Goal: Information Seeking & Learning: Learn about a topic

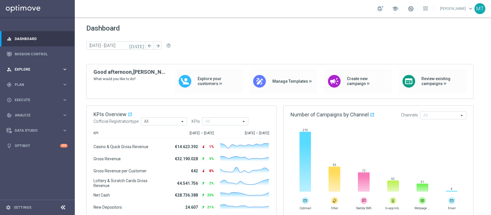
click at [34, 65] on div "person_search Explore keyboard_arrow_right" at bounding box center [37, 69] width 74 height 15
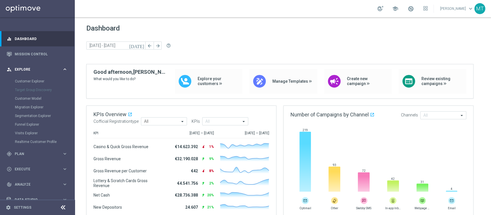
click at [30, 72] on div "person_search Explore keyboard_arrow_right" at bounding box center [37, 69] width 74 height 15
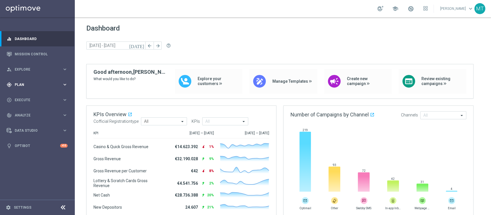
click at [24, 80] on div "gps_fixed Plan keyboard_arrow_right" at bounding box center [37, 84] width 74 height 15
click at [29, 94] on link "Target Groups" at bounding box center [37, 96] width 45 height 5
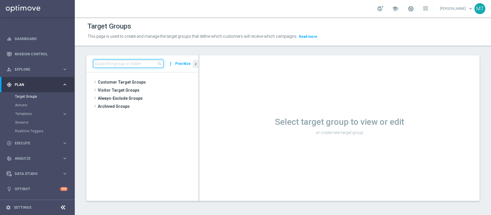
click at [156, 64] on input at bounding box center [128, 64] width 70 height 8
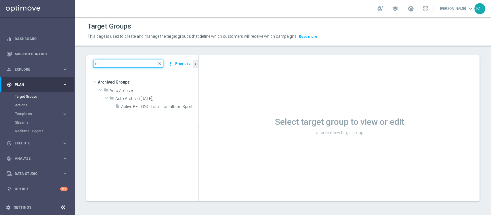
type input "m"
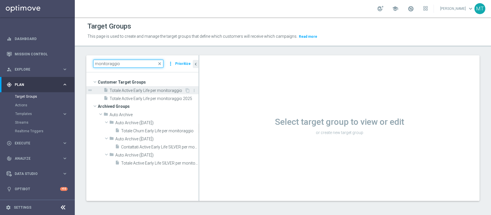
type input "monitoraggio"
click at [147, 89] on span "Totale Active Early Life per monitoraggio" at bounding box center [147, 90] width 75 height 5
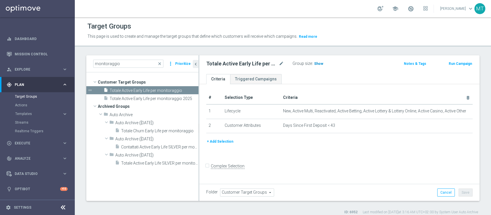
click at [315, 61] on h3 "Show" at bounding box center [318, 63] width 10 height 6
click at [320, 65] on span "51,906" at bounding box center [320, 64] width 12 height 5
click at [315, 63] on span "51,906" at bounding box center [320, 64] width 12 height 5
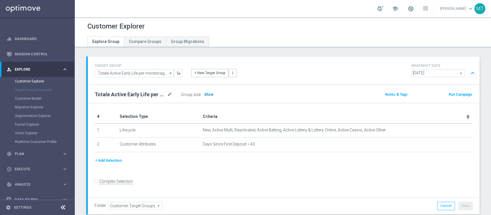
click at [204, 96] on h3 "Show" at bounding box center [209, 94] width 10 height 6
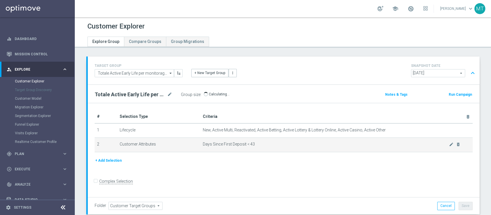
scroll to position [71, 0]
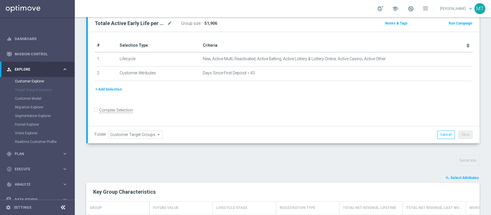
click at [459, 177] on span "Select Attributes" at bounding box center [464, 177] width 28 height 4
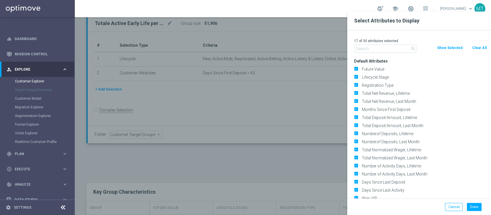
click at [222, 148] on div at bounding box center [320, 119] width 491 height 215
click at [454, 208] on button "Cancel" at bounding box center [454, 206] width 18 height 8
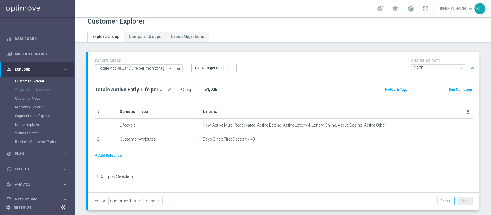
scroll to position [0, 0]
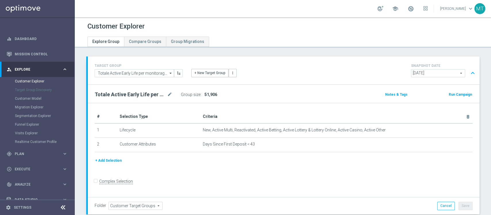
click at [416, 74] on span "[DATE]" at bounding box center [437, 72] width 53 height 7
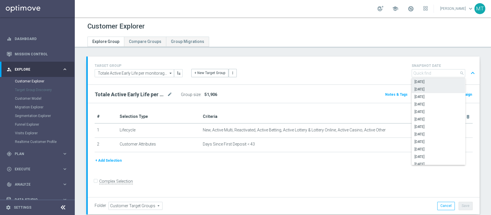
click at [423, 89] on span "[DATE]" at bounding box center [438, 89] width 48 height 5
type input "[DATE]"
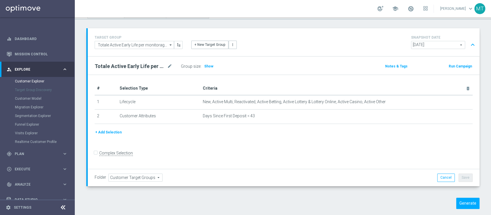
scroll to position [39, 0]
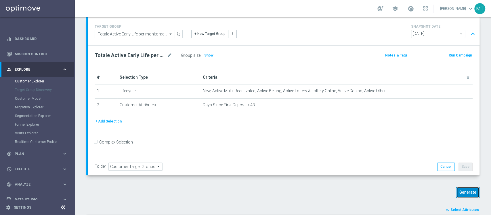
click at [460, 190] on button "Generate" at bounding box center [467, 191] width 23 height 11
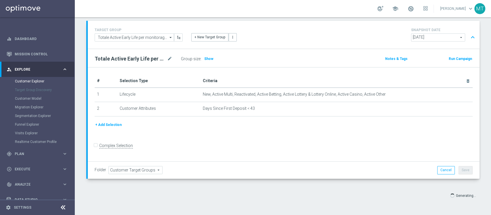
scroll to position [35, 0]
click at [209, 60] on span "Show" at bounding box center [208, 59] width 9 height 4
click at [414, 12] on link at bounding box center [410, 8] width 7 height 9
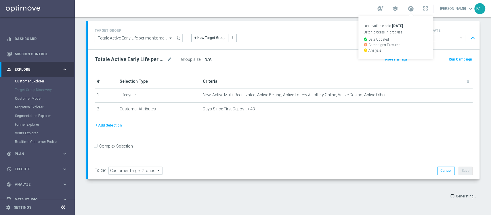
click at [414, 12] on link "Last available data: 2 Sep 2025 Batch process in progress check_circle Data Upd…" at bounding box center [410, 8] width 7 height 9
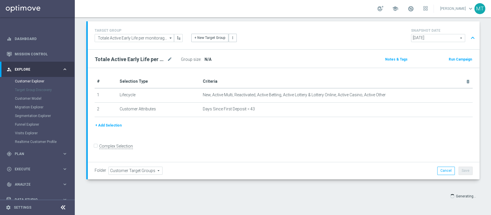
click at [266, 129] on div "+ Add Selection" at bounding box center [283, 127] width 386 height 11
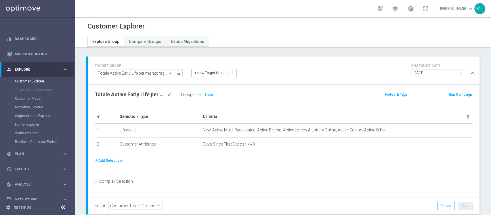
click at [421, 75] on span "[DATE]" at bounding box center [437, 72] width 53 height 7
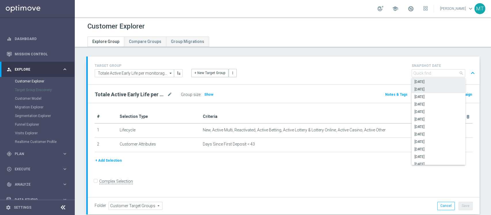
click at [421, 88] on span "[DATE]" at bounding box center [438, 89] width 48 height 5
type input "[DATE]"
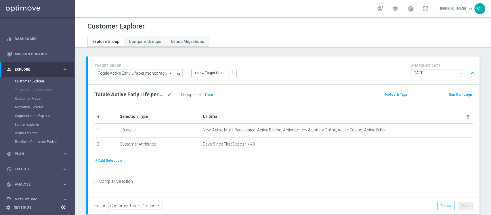
click at [209, 95] on span "Show" at bounding box center [208, 94] width 9 height 4
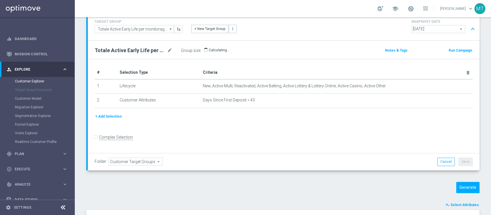
scroll to position [44, 0]
click at [461, 185] on button "Generate" at bounding box center [467, 186] width 23 height 11
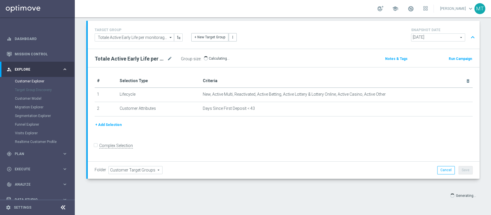
scroll to position [35, 0]
type input "Select"
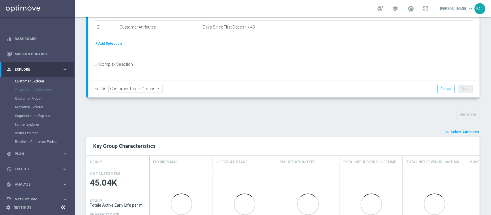
scroll to position [117, 0]
click at [451, 133] on button "playlist_add_check Select Attributes" at bounding box center [462, 131] width 35 height 6
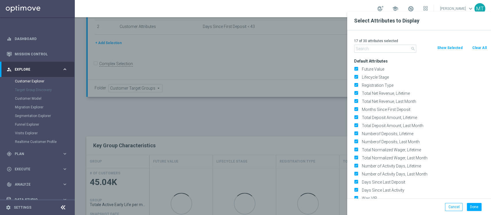
click at [474, 46] on button "Clear All" at bounding box center [479, 48] width 15 height 6
checkbox input "false"
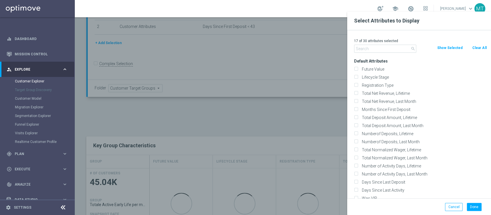
checkbox input "false"
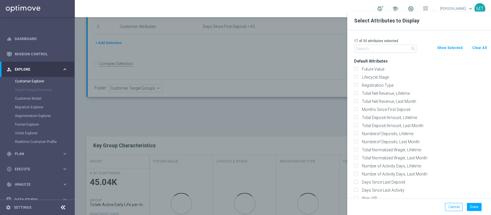
checkbox input "false"
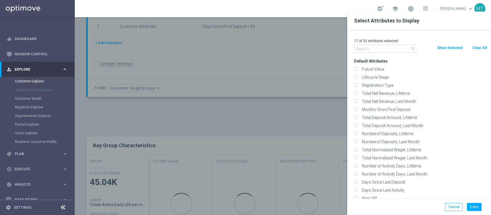
checkbox input "false"
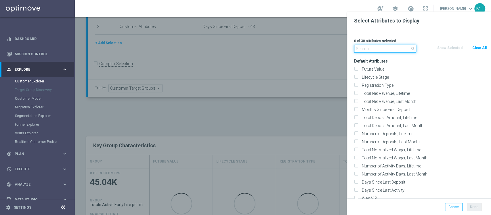
click at [403, 49] on input "text" at bounding box center [385, 49] width 62 height 8
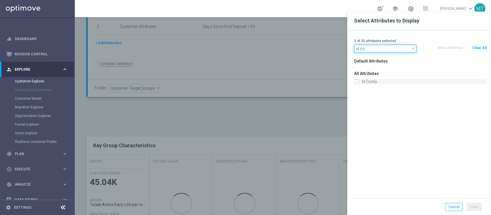
type input "id co"
click at [372, 82] on label "Id Conto" at bounding box center [423, 81] width 127 height 5
click at [358, 82] on input "Id Conto" at bounding box center [356, 82] width 4 height 4
checkbox input "true"
click at [373, 51] on input "id co" at bounding box center [385, 49] width 62 height 8
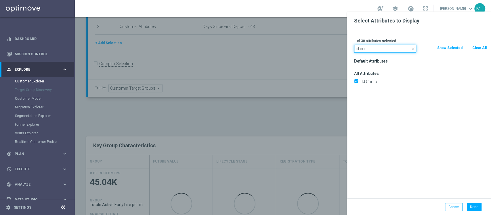
click at [373, 51] on input "id co" at bounding box center [385, 49] width 62 height 8
click at [373, 51] on input "text" at bounding box center [385, 49] width 62 height 8
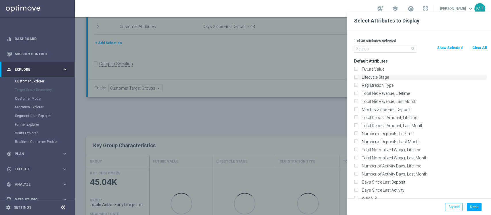
click at [368, 79] on label "Lifecycle Stage" at bounding box center [423, 76] width 127 height 5
click at [358, 79] on input "Lifecycle Stage" at bounding box center [356, 78] width 4 height 4
checkbox input "true"
click at [378, 50] on input "text" at bounding box center [385, 49] width 62 height 8
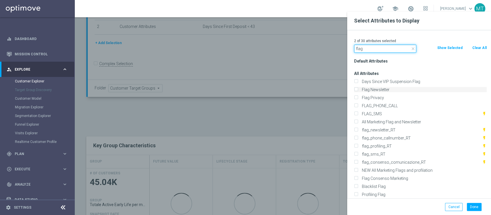
type input "flag"
click at [380, 89] on label "Flag Newsletter" at bounding box center [423, 89] width 127 height 5
click at [358, 89] on input "Flag Newsletter" at bounding box center [356, 90] width 4 height 4
checkbox input "true"
click at [374, 95] on label "Flag Privacy" at bounding box center [423, 97] width 127 height 5
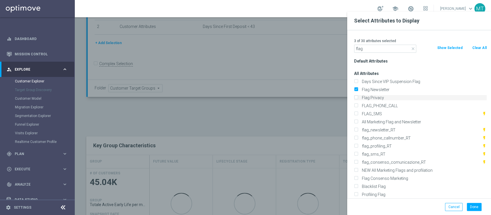
click at [358, 96] on input "Flag Privacy" at bounding box center [356, 98] width 4 height 4
checkbox input "true"
click at [375, 187] on label "Blacklist Flag" at bounding box center [423, 185] width 127 height 5
click at [358, 187] on input "Blacklist Flag" at bounding box center [356, 187] width 4 height 4
click at [375, 187] on label "Blacklist Flag" at bounding box center [423, 185] width 127 height 5
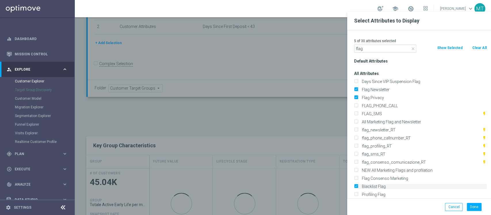
click at [358, 187] on input "Blacklist Flag" at bounding box center [356, 187] width 4 height 4
checkbox input "false"
click at [377, 194] on label "Profiling Flag" at bounding box center [423, 194] width 127 height 5
click at [358, 194] on input "Profiling Flag" at bounding box center [356, 195] width 4 height 4
checkbox input "true"
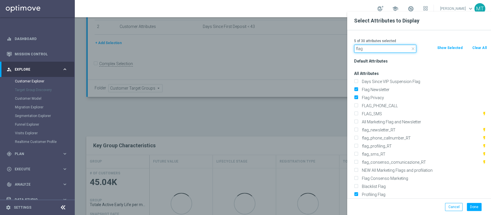
click at [368, 51] on input "flag" at bounding box center [385, 49] width 62 height 8
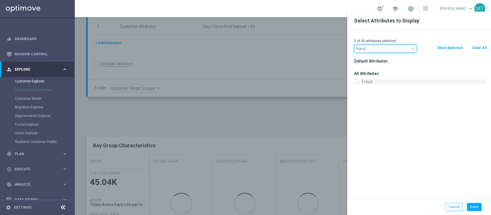
type input "fraud"
click at [370, 82] on label "Fraud" at bounding box center [423, 81] width 127 height 5
click at [358, 82] on input "Fraud" at bounding box center [356, 82] width 4 height 4
checkbox input "true"
click at [373, 49] on input "fraud" at bounding box center [385, 49] width 62 height 8
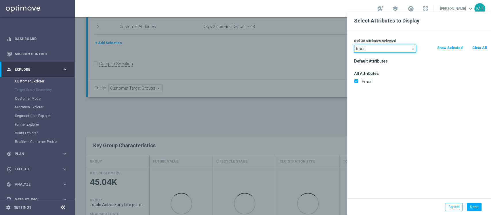
click at [373, 49] on input "fraud" at bounding box center [385, 49] width 62 height 8
type input "status"
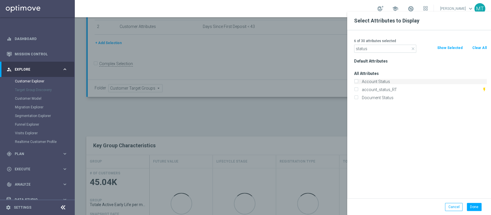
click at [377, 83] on label "Account Status" at bounding box center [423, 81] width 127 height 5
click at [358, 83] on input "Account Status" at bounding box center [356, 82] width 4 height 4
checkbox input "true"
click at [376, 96] on label "Document Status" at bounding box center [423, 97] width 127 height 5
click at [358, 96] on input "Document Status" at bounding box center [356, 98] width 4 height 4
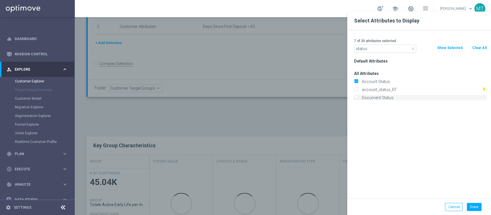
checkbox input "true"
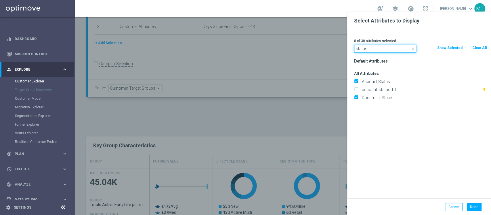
click at [372, 47] on input "status" at bounding box center [385, 49] width 62 height 8
type input "cman"
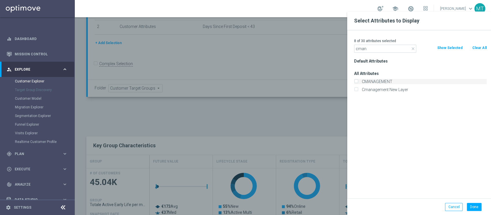
click at [373, 80] on label "CMANAGEMENT" at bounding box center [423, 81] width 127 height 5
click at [358, 80] on input "CMANAGEMENT" at bounding box center [356, 82] width 4 height 4
checkbox input "true"
click at [370, 52] on input "cman" at bounding box center [385, 49] width 62 height 8
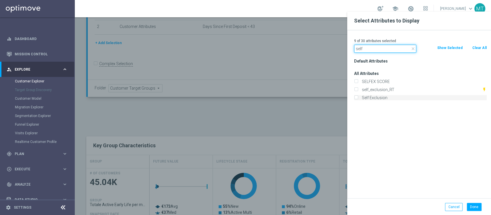
type input "self"
click at [379, 95] on label "Self Exclusion" at bounding box center [423, 97] width 127 height 5
click at [358, 96] on input "Self Exclusion" at bounding box center [356, 98] width 4 height 4
checkbox input "true"
click at [375, 50] on input "self" at bounding box center [385, 49] width 62 height 8
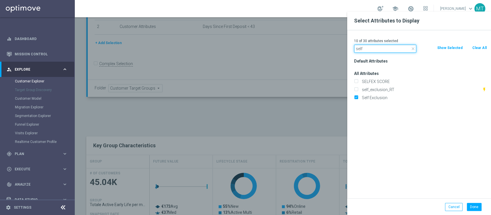
click at [375, 50] on input "self" at bounding box center [385, 49] width 62 height 8
type input "welcom"
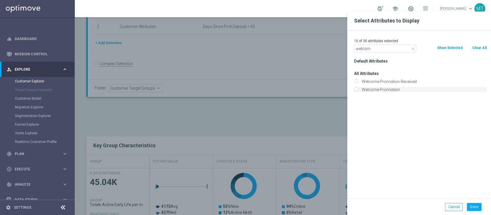
click at [378, 90] on label "Welcome Promotion" at bounding box center [423, 89] width 127 height 5
click at [358, 90] on input "Welcome Promotion" at bounding box center [356, 90] width 4 height 4
checkbox input "true"
click at [364, 51] on input "welcom" at bounding box center [385, 49] width 62 height 8
click at [364, 51] on input "p" at bounding box center [385, 49] width 62 height 8
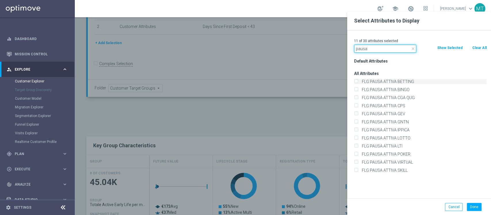
type input "pausa"
click at [386, 79] on label "FLG PAUSA ATTIVA BETTING" at bounding box center [423, 81] width 127 height 5
click at [358, 80] on input "FLG PAUSA ATTIVA BETTING" at bounding box center [356, 82] width 4 height 4
checkbox input "true"
click at [354, 88] on input "FLG PAUSA ATTIVA BINGO" at bounding box center [356, 90] width 4 height 4
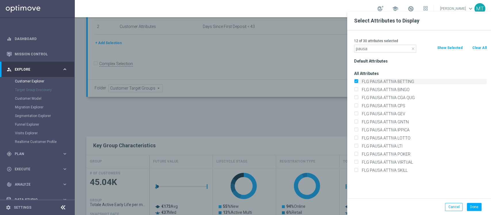
checkbox input "true"
click at [354, 96] on input "FLG PAUSA ATTIVA CGA QUG" at bounding box center [356, 98] width 4 height 4
checkbox input "true"
click at [354, 104] on input "FLG PAUSA ATTIVA CPS" at bounding box center [356, 106] width 4 height 4
checkbox input "true"
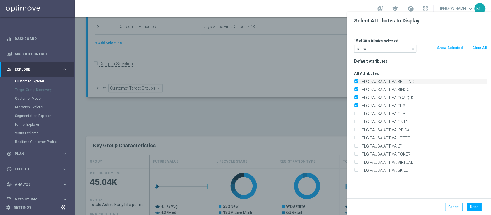
click at [354, 112] on input "FLG PAUSA ATTIVA GEV" at bounding box center [356, 114] width 4 height 4
checkbox input "true"
click at [354, 120] on input "FLG PAUSA ATTIVA GNTN" at bounding box center [356, 122] width 4 height 4
checkbox input "true"
click at [354, 129] on input "FLG PAUSA ATTIVA IPPICA" at bounding box center [356, 131] width 4 height 4
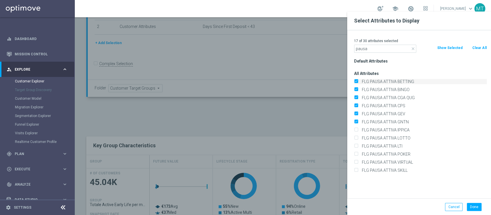
checkbox input "true"
click at [354, 137] on input "FLG PAUSA ATTIVA LOTTO" at bounding box center [356, 139] width 4 height 4
checkbox input "true"
click at [354, 145] on input "FLG PAUSA ATTIVA LTI" at bounding box center [356, 147] width 4 height 4
checkbox input "true"
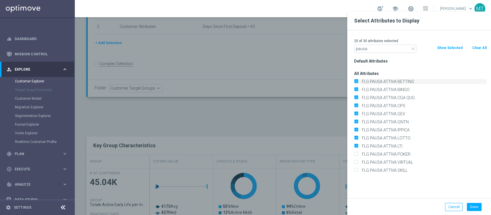
click at [354, 153] on input "FLG PAUSA ATTIVA POKER" at bounding box center [356, 155] width 4 height 4
checkbox input "true"
click at [356, 162] on input "FLG PAUSA ATTIVA VIRTUAL" at bounding box center [356, 163] width 4 height 4
checkbox input "true"
click at [356, 169] on input "FLG PAUSA ATTIVA SKILL" at bounding box center [356, 171] width 4 height 4
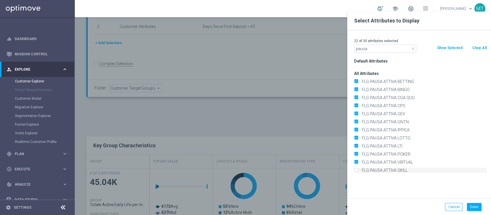
checkbox input "true"
click at [476, 205] on button "Done" at bounding box center [474, 206] width 15 height 8
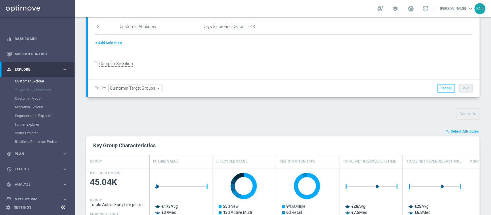
type input "Search"
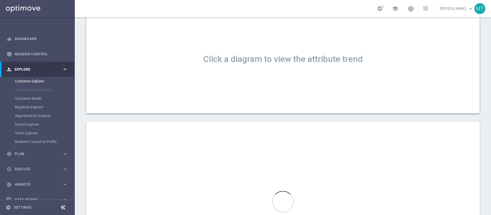
scroll to position [367, 0]
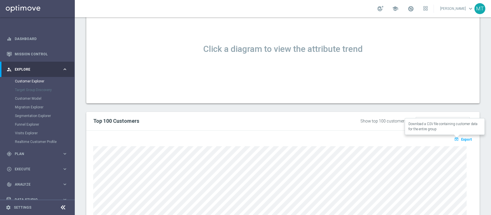
click at [453, 135] on button "open_in_browser Export" at bounding box center [462, 138] width 19 height 7
